Goal: Check status: Check status

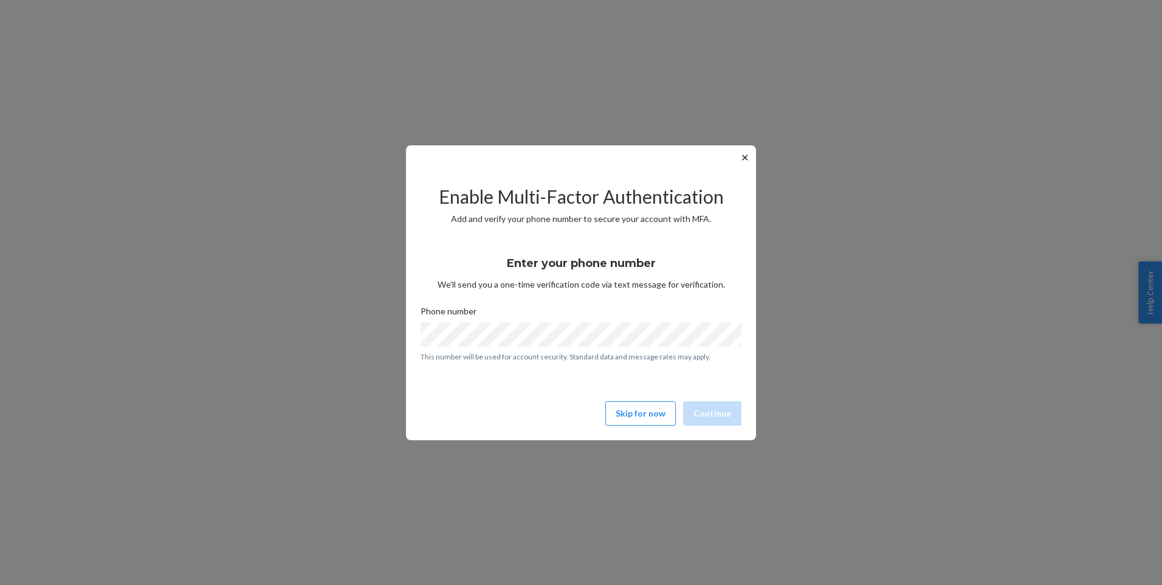
click at [636, 411] on button "Skip for now" at bounding box center [640, 413] width 70 height 24
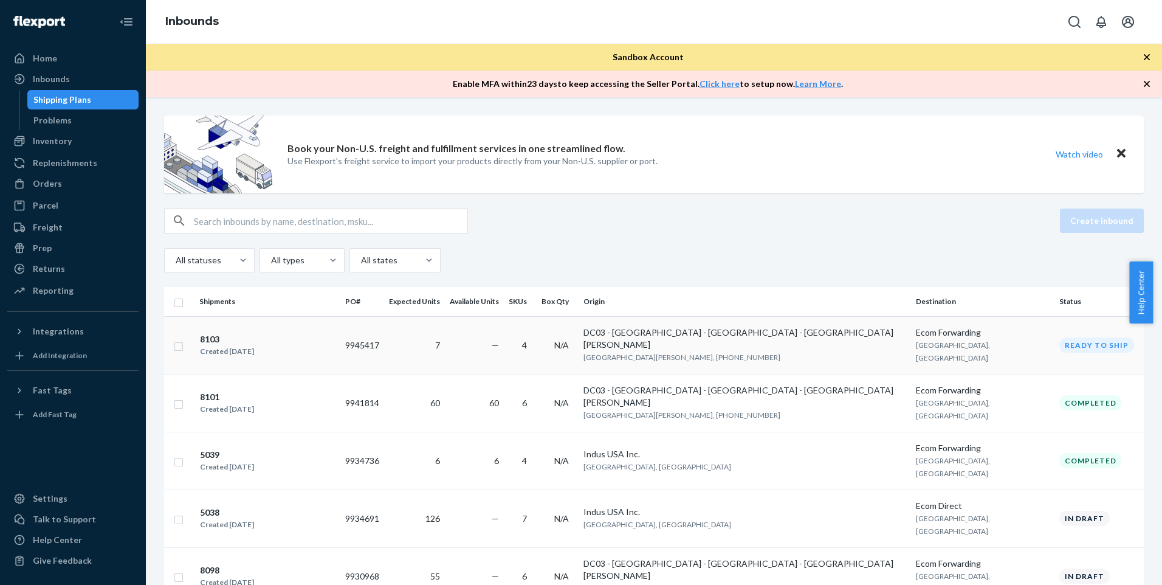
click at [290, 332] on div "8103 Created Sep 22, 2025" at bounding box center [267, 345] width 136 height 26
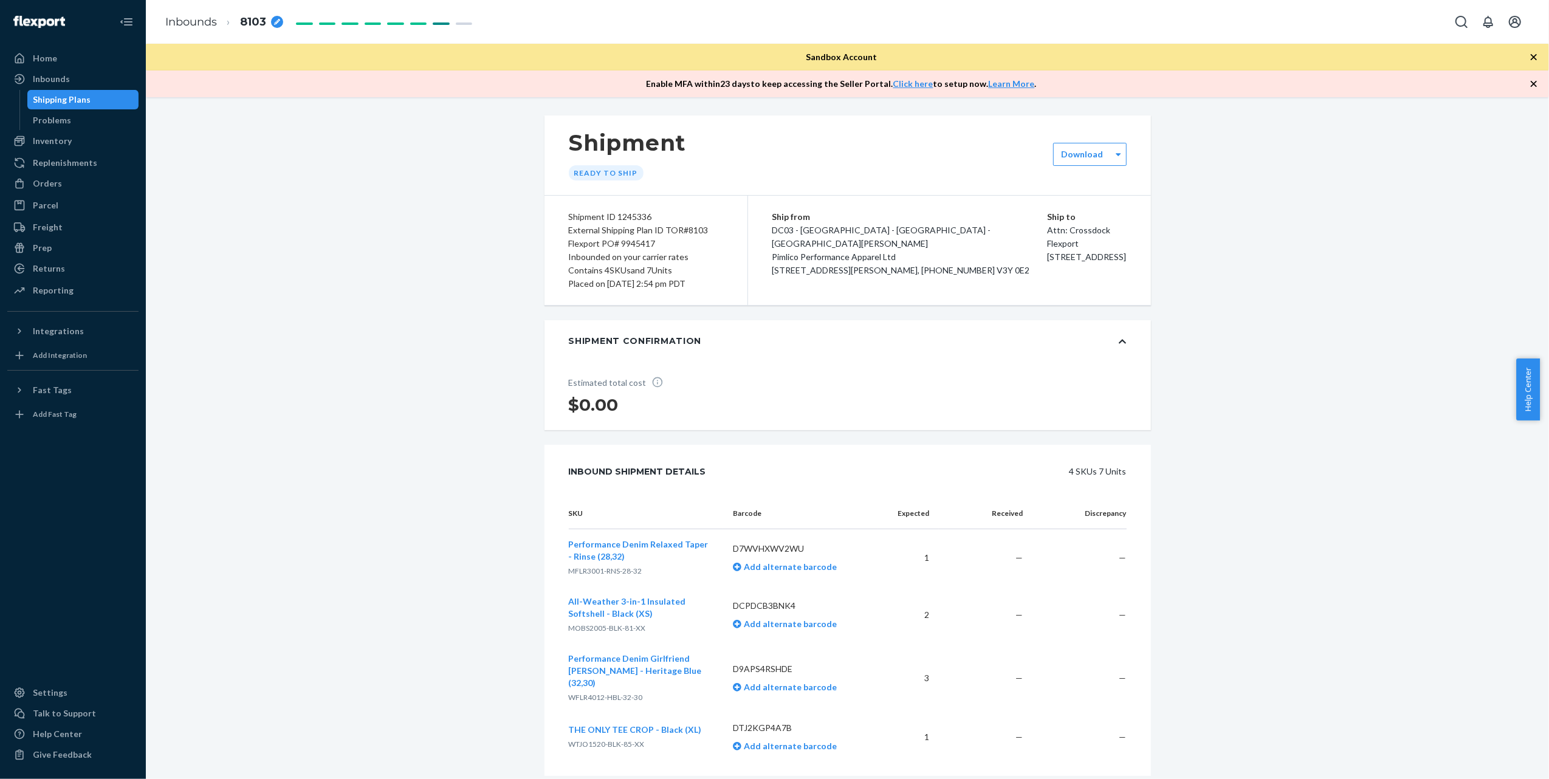
click at [79, 94] on div "Shipping Plans" at bounding box center [62, 100] width 58 height 12
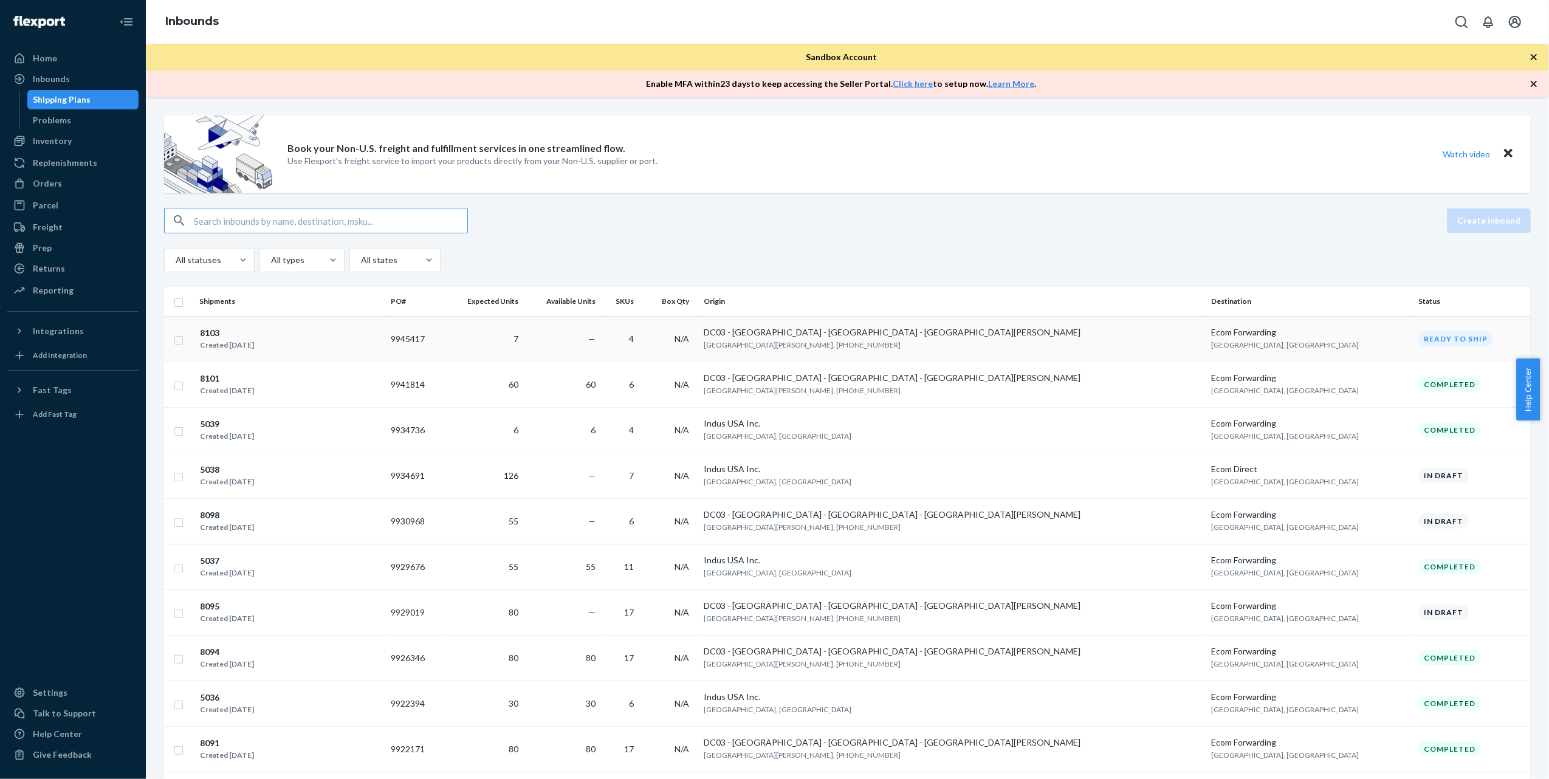
click at [381, 329] on div "8103 Created Sep 22, 2025" at bounding box center [290, 339] width 182 height 26
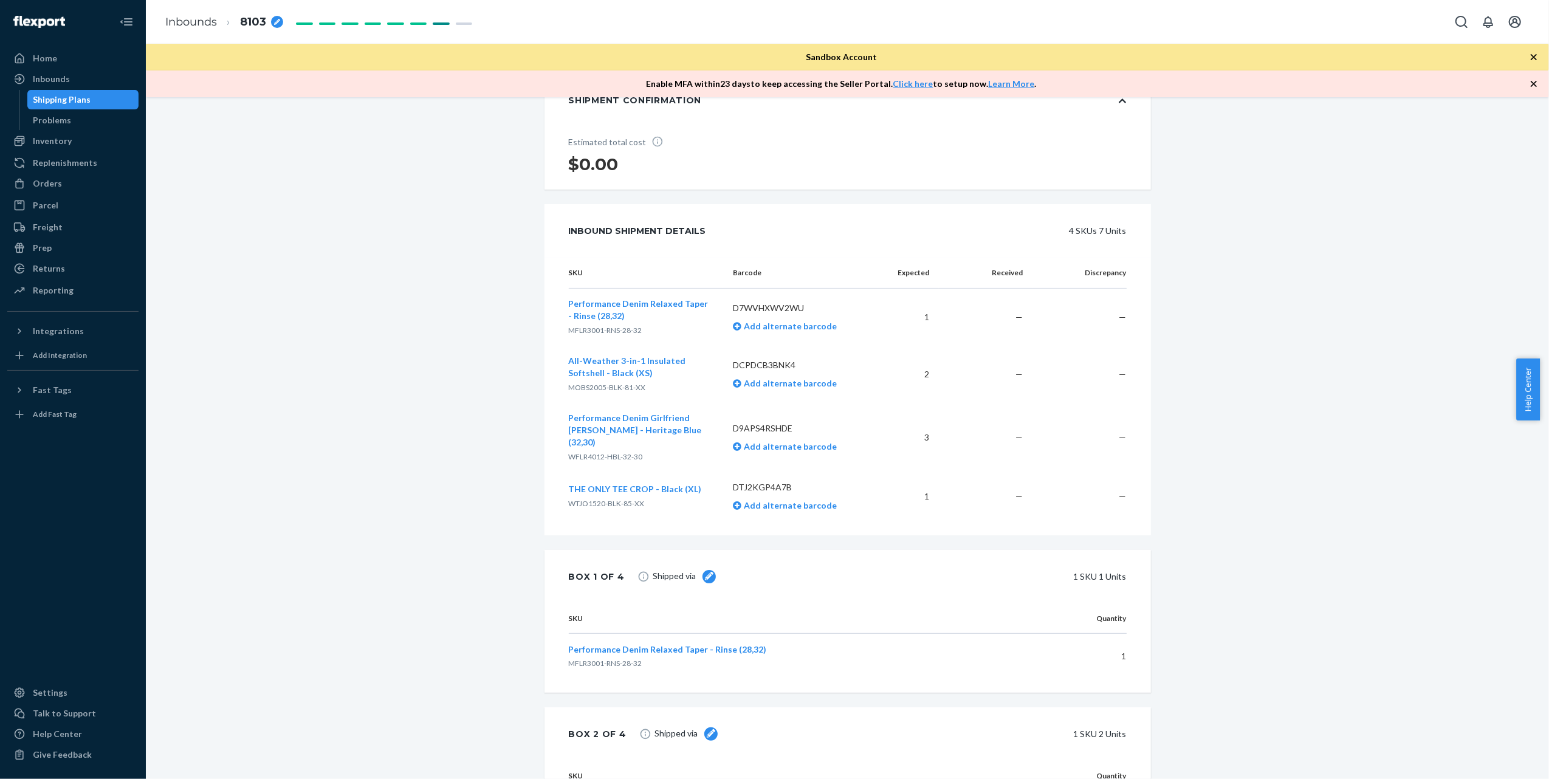
scroll to position [243, 0]
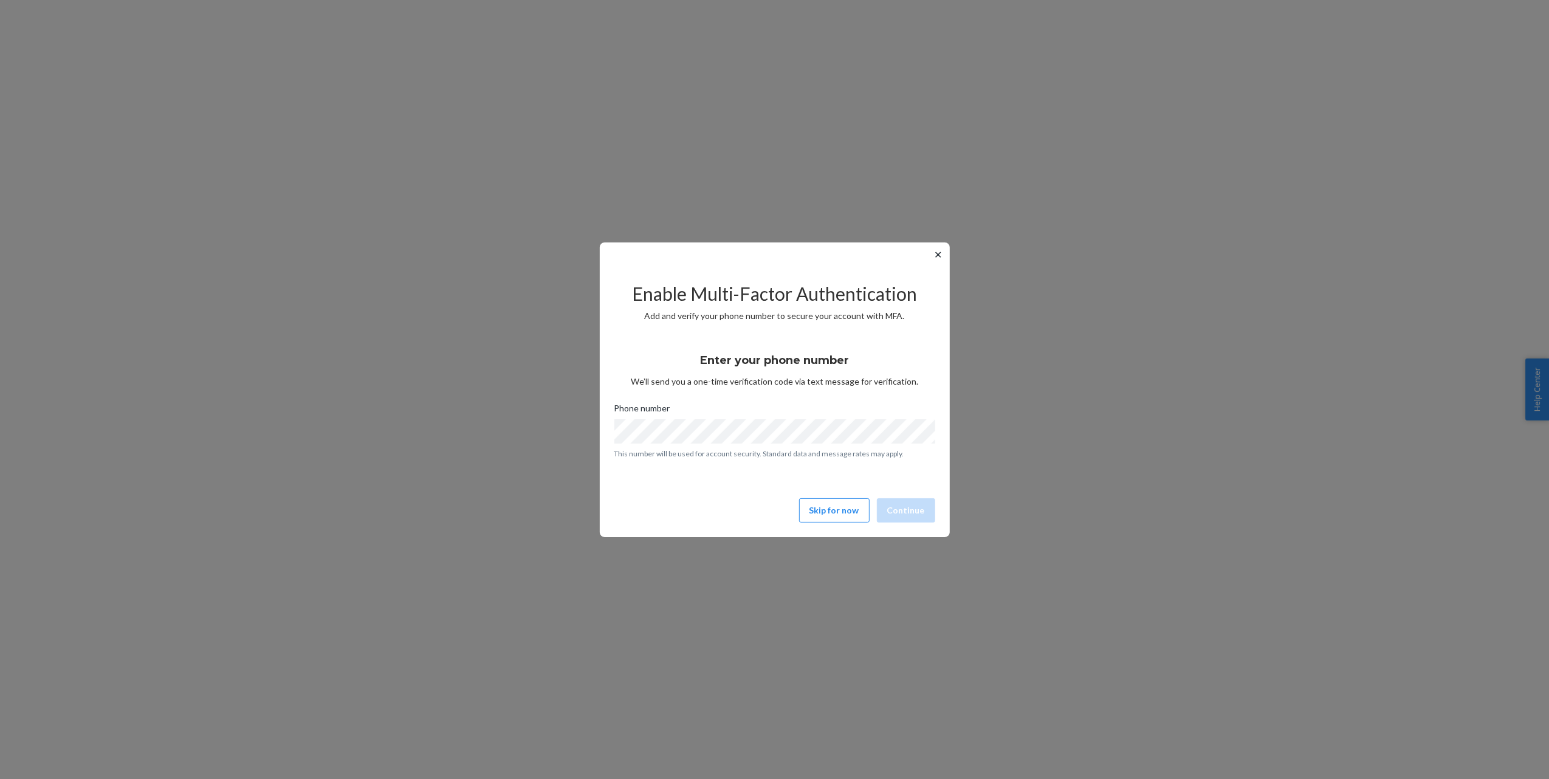
click at [846, 523] on div "Enable Multi-Factor Authentication Add and verify your phone number to secure y…" at bounding box center [774, 397] width 321 height 261
click at [851, 504] on button "Skip for now" at bounding box center [834, 510] width 70 height 24
